Goal: Find specific page/section: Find specific page/section

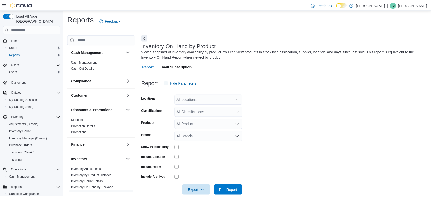
scroll to position [8, 0]
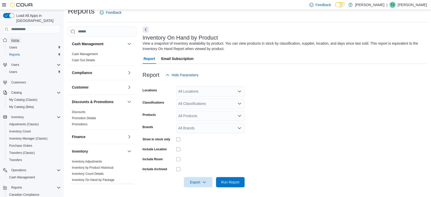
click at [17, 38] on span "Home" at bounding box center [15, 40] width 8 height 4
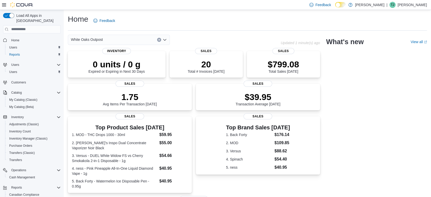
click at [395, 77] on div "White Oaks Outpost Updated 1 minute(s) ago 0 units / 0 g Expired or Expiring in…" at bounding box center [247, 168] width 359 height 267
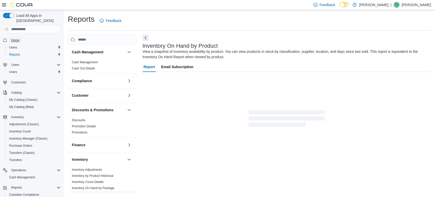
click at [13, 38] on span "Home" at bounding box center [15, 40] width 8 height 4
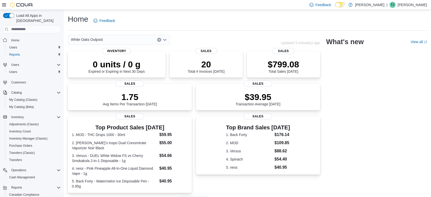
click at [159, 41] on button "Clear input" at bounding box center [159, 40] width 4 height 4
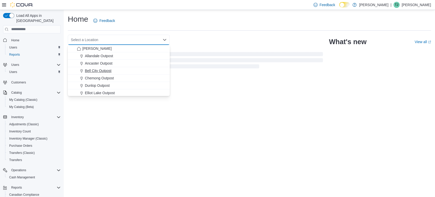
click at [95, 71] on span "Bell City Outpost" at bounding box center [98, 70] width 27 height 5
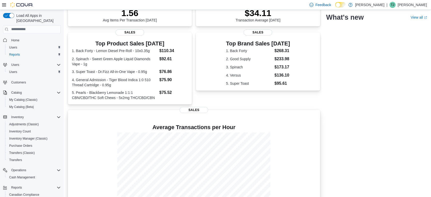
scroll to position [105, 0]
